Goal: Check status: Check status

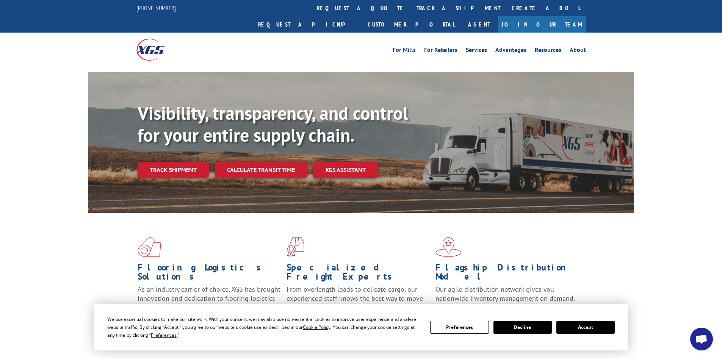
drag, startPoint x: 353, startPoint y: 6, endPoint x: 353, endPoint y: 13, distance: 6.4
click at [411, 7] on link "track a shipment" at bounding box center [458, 8] width 95 height 16
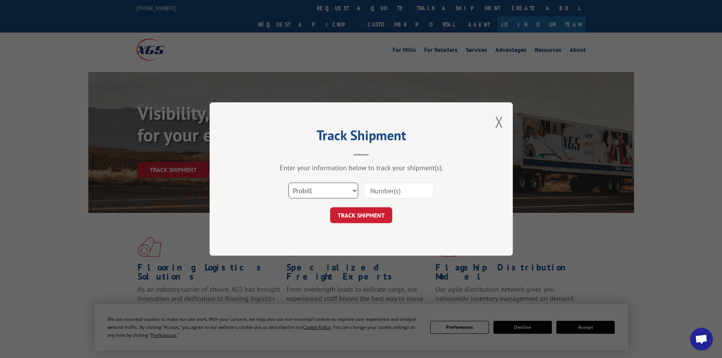
click at [340, 185] on select "Select category... Probill BOL PO" at bounding box center [323, 191] width 70 height 16
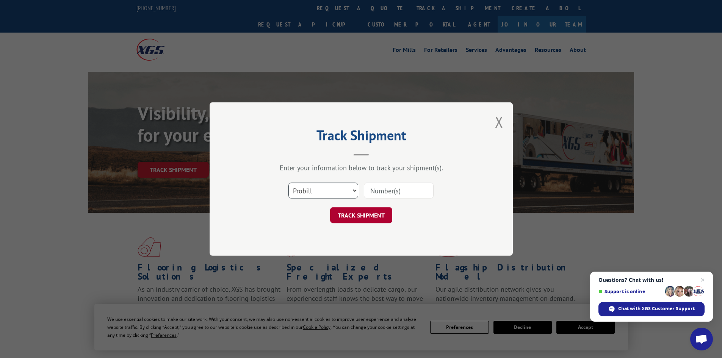
select select "bol"
click at [288, 183] on select "Select category... Probill BOL PO" at bounding box center [323, 191] width 70 height 16
click at [382, 191] on input at bounding box center [399, 191] width 70 height 16
paste input "7043333"
type input "7043333"
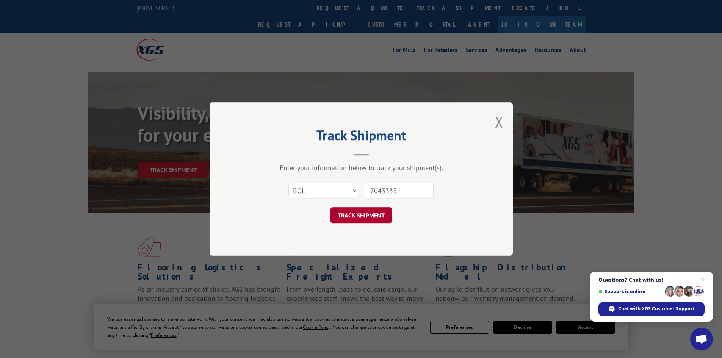
click at [377, 211] on button "TRACK SHIPMENT" at bounding box center [361, 215] width 62 height 16
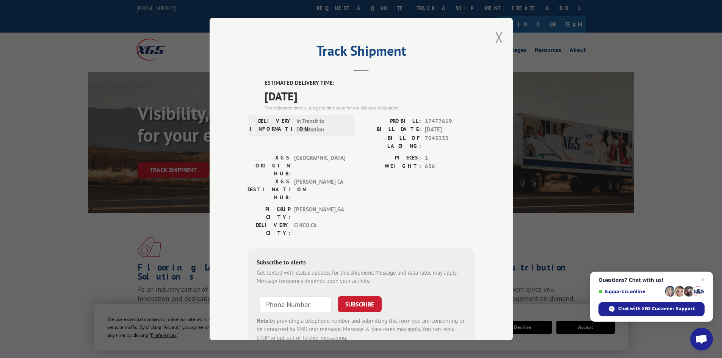
click at [495, 34] on button "Close modal" at bounding box center [499, 37] width 8 height 20
